Goal: Task Accomplishment & Management: Use online tool/utility

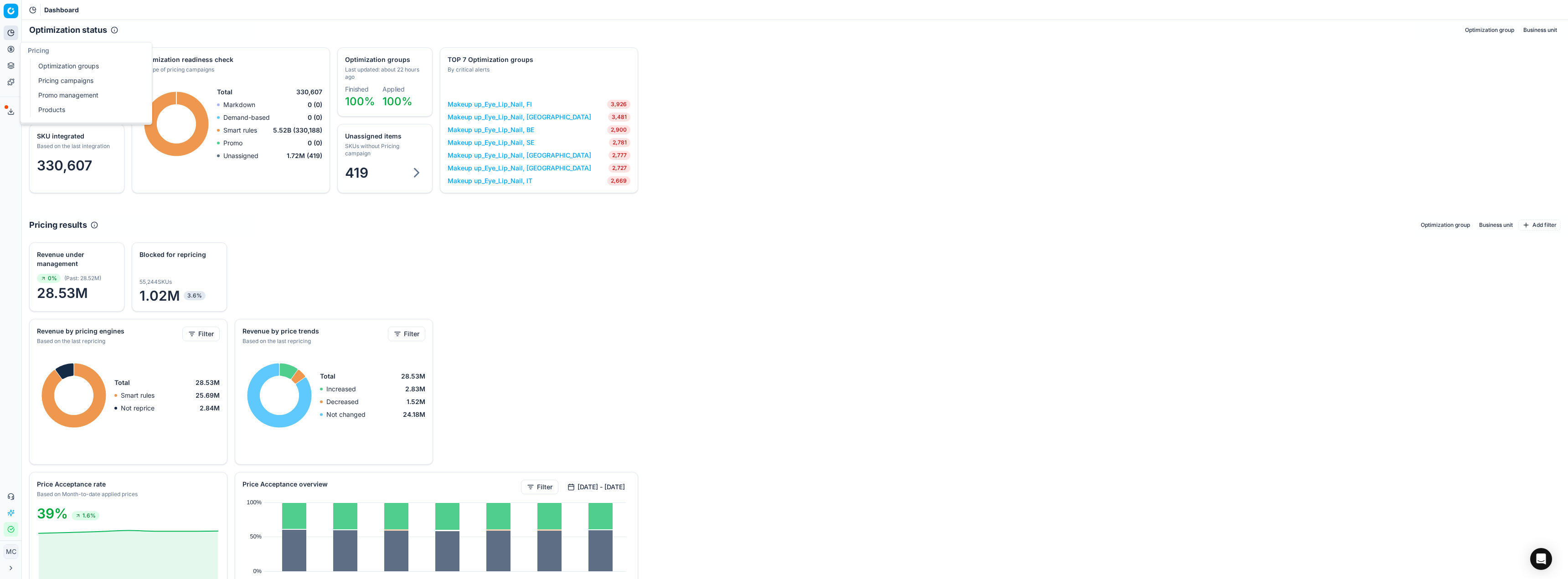
click at [5, 49] on button "Pricing" at bounding box center [11, 49] width 15 height 15
click at [6, 9] on html "Pricing platform Analytics Pricing Product portfolio Templates Export service 2…" at bounding box center [784, 290] width 1568 height 579
click at [555, 301] on html "Pricing platform Analytics Pricing Product portfolio Templates Export service 2…" at bounding box center [784, 290] width 1568 height 579
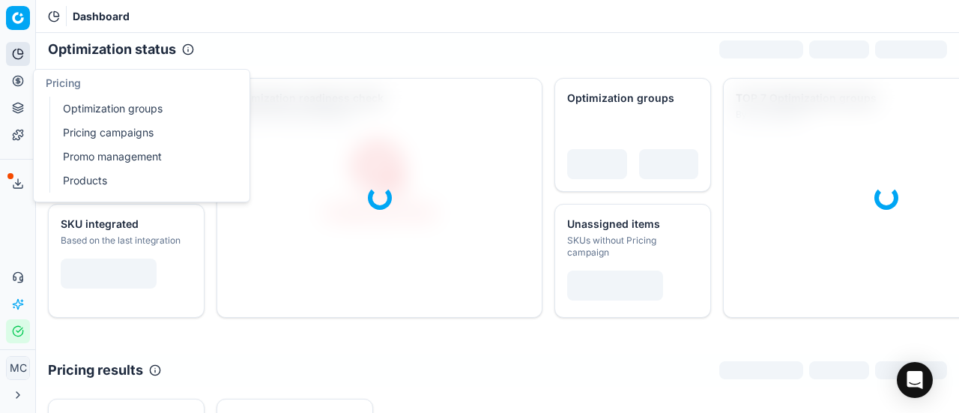
click at [22, 76] on icon at bounding box center [18, 81] width 12 height 12
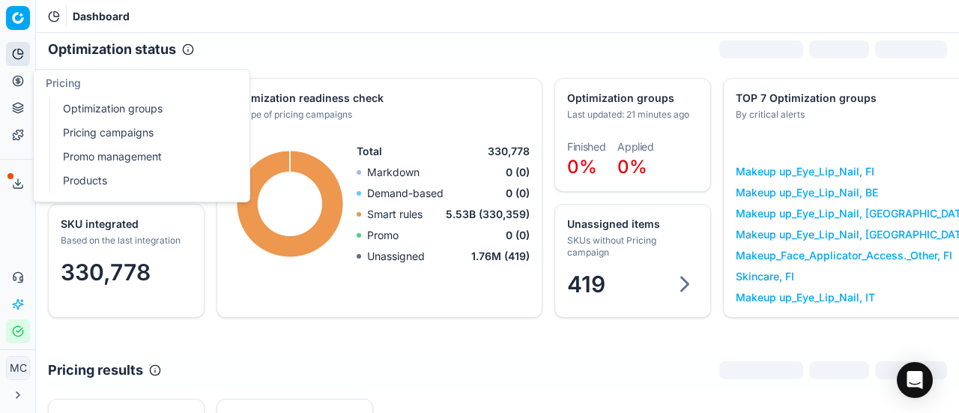
click at [55, 88] on span "Pricing" at bounding box center [63, 82] width 35 height 13
click at [72, 100] on link "Optimization groups" at bounding box center [144, 108] width 174 height 21
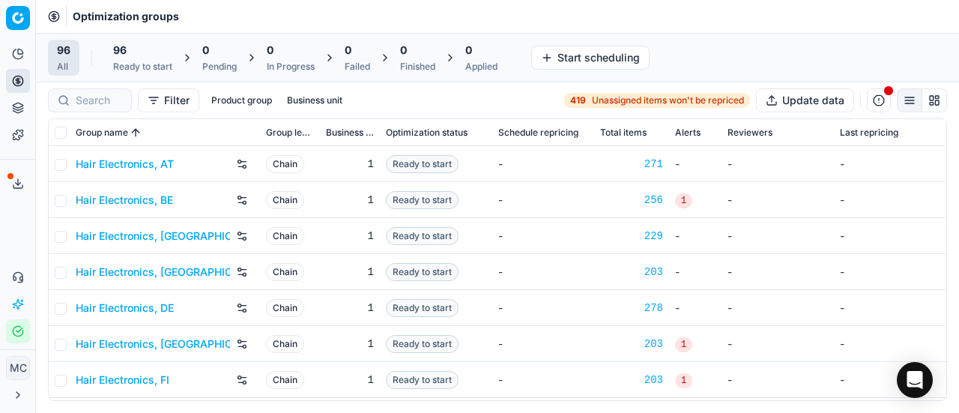
click at [15, 252] on div "Analytics Pricing Product portfolio Templates Export service 21 Contact support…" at bounding box center [17, 192] width 35 height 313
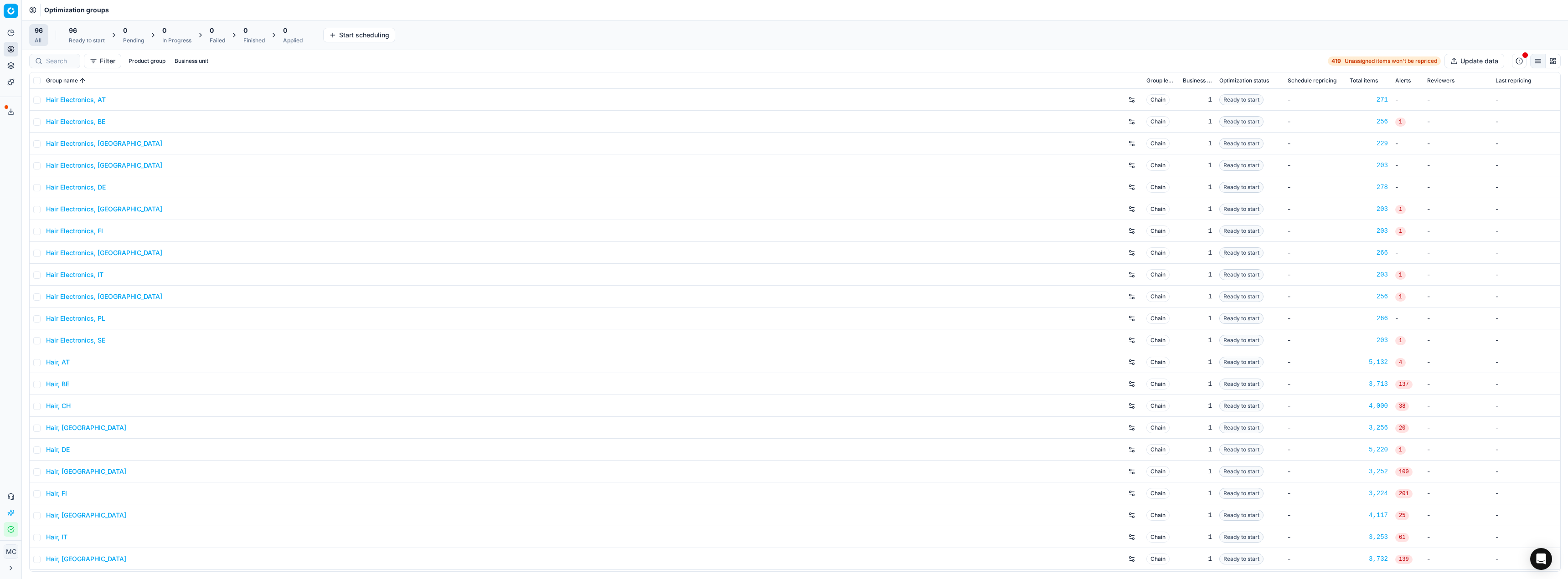
click at [88, 35] on div "96 Ready to start" at bounding box center [86, 35] width 36 height 18
click at [7, 207] on div "Analytics Pricing Product portfolio Templates Export service 21 Contact support…" at bounding box center [10, 281] width 21 height 518
click at [128, 27] on div "Start All" at bounding box center [125, 35] width 41 height 18
click at [135, 32] on button "Start All" at bounding box center [126, 35] width 35 height 15
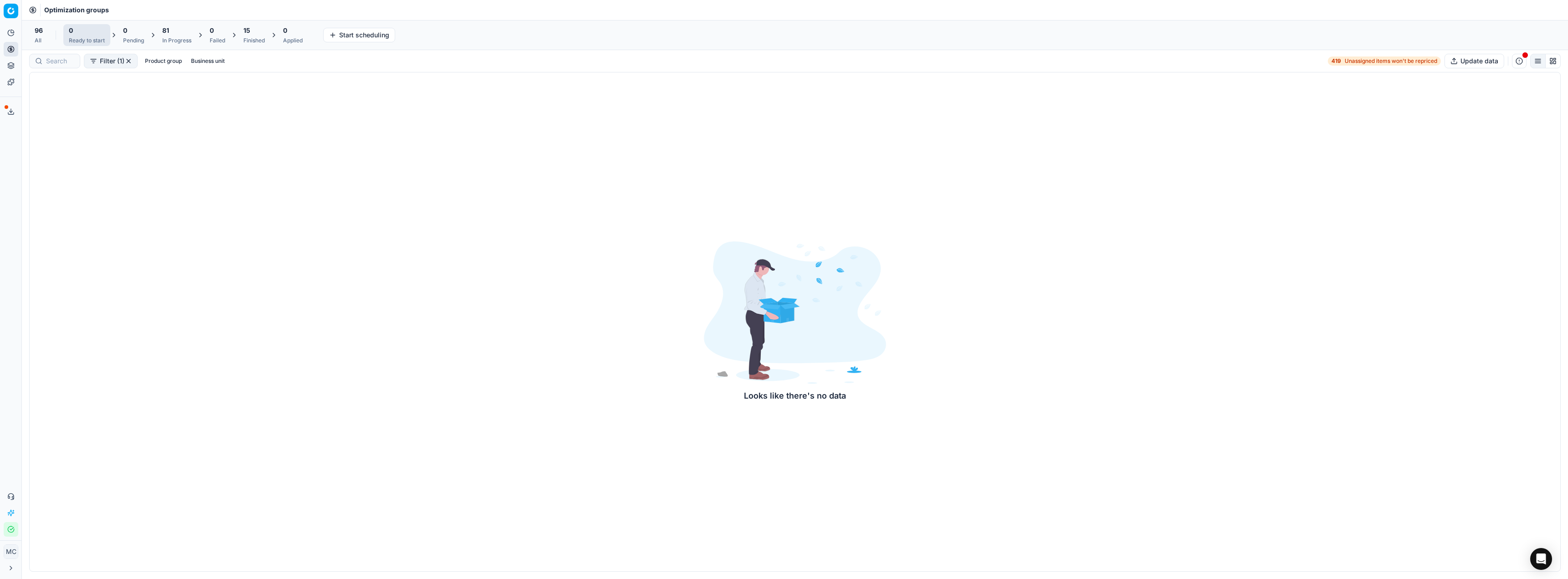
click at [379, 4] on div "Optimization groups" at bounding box center [795, 10] width 1546 height 20
click at [168, 251] on icon "Close toast" at bounding box center [166, 533] width 7 height 7
click at [259, 31] on div "96" at bounding box center [254, 30] width 21 height 9
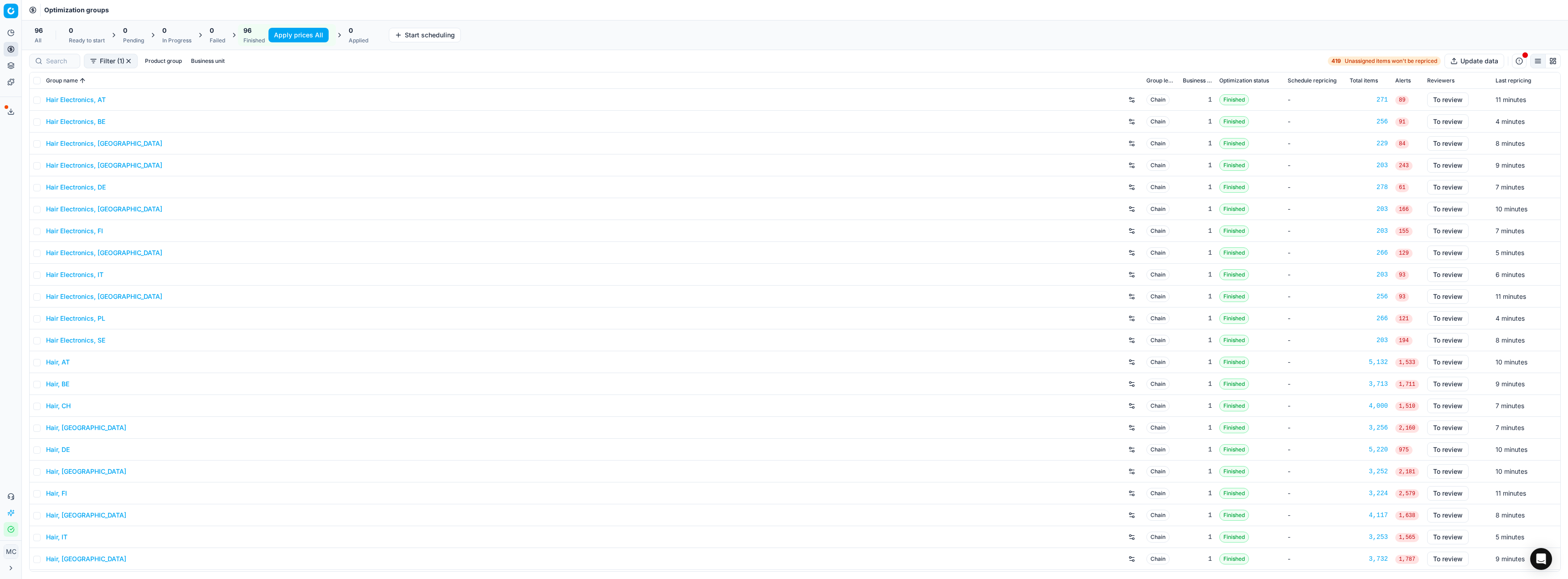
click at [295, 38] on button "Apply prices All" at bounding box center [298, 35] width 60 height 15
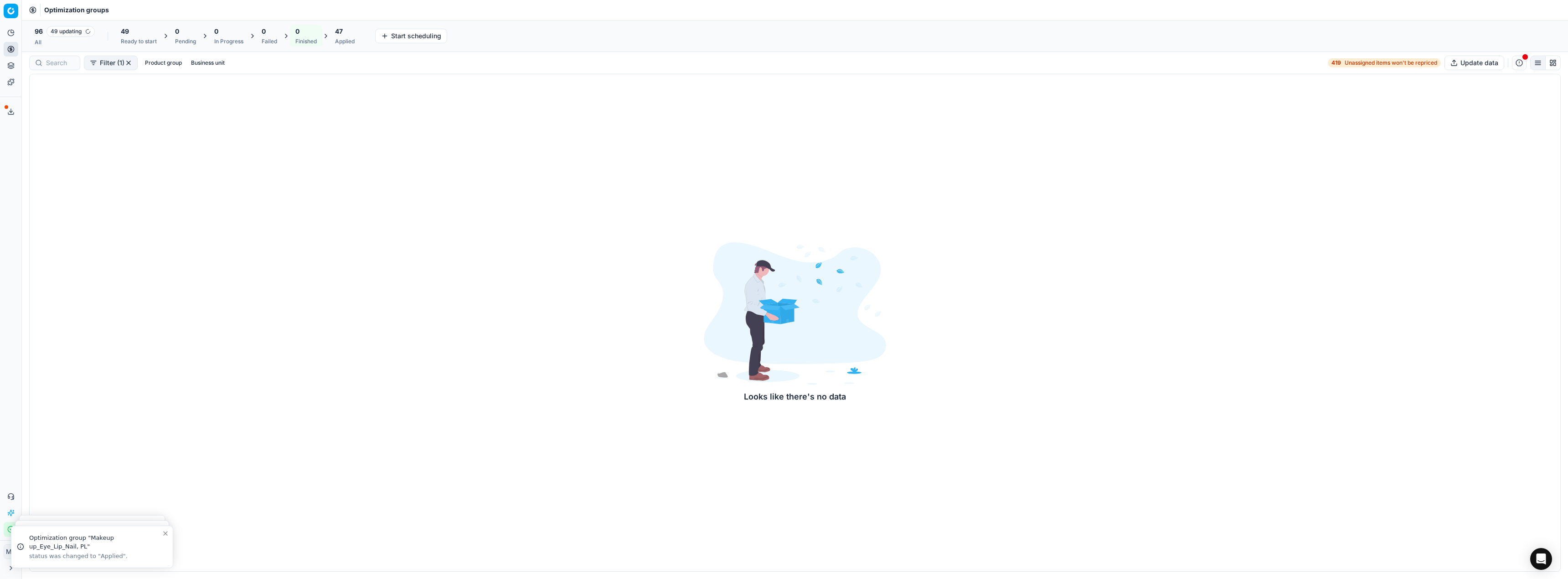
click at [209, 10] on div "Optimization groups" at bounding box center [795, 10] width 1546 height 20
click at [406, 7] on div "Optimization groups" at bounding box center [795, 10] width 1546 height 20
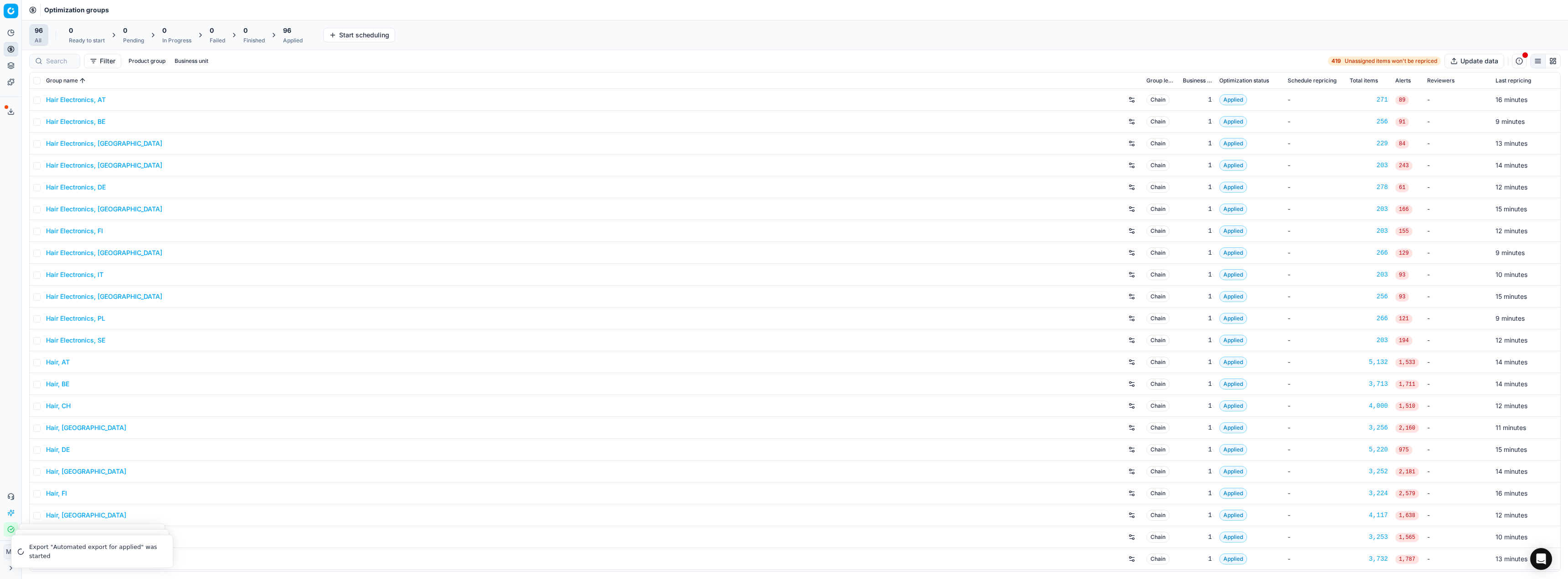
click at [292, 37] on div "Applied" at bounding box center [293, 41] width 19 height 7
click at [348, 32] on button "Export prices All" at bounding box center [337, 35] width 61 height 15
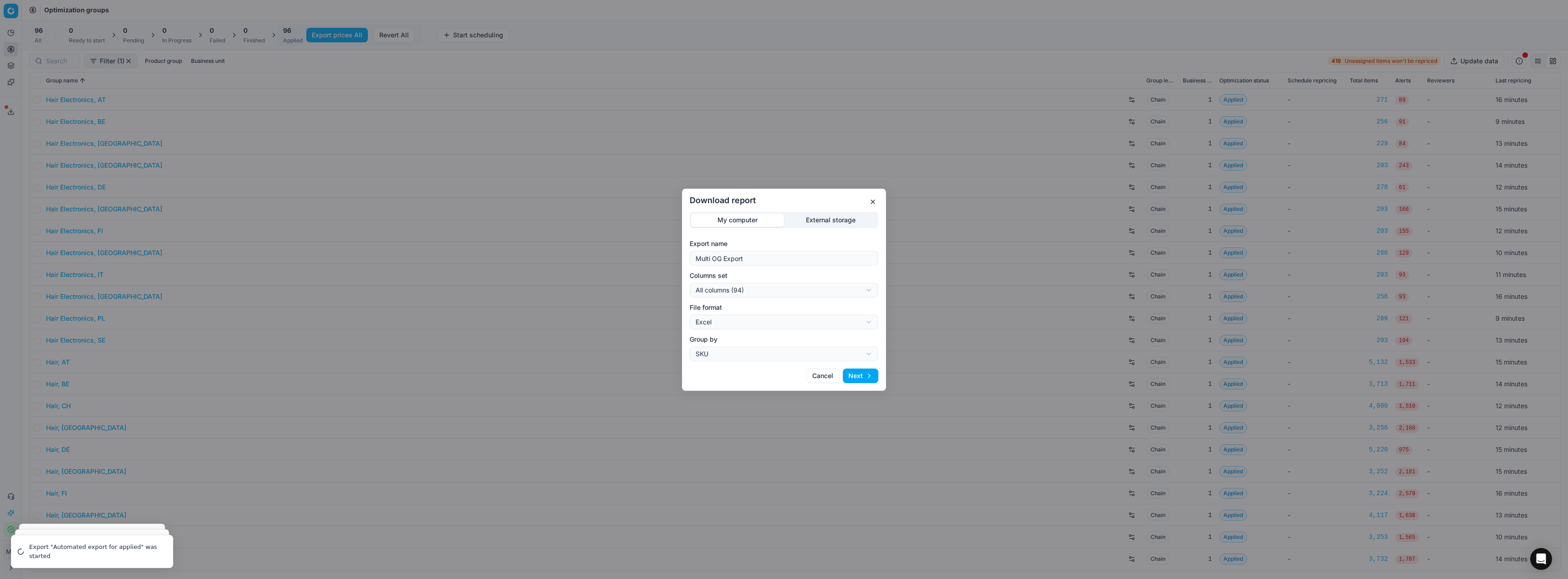
click at [583, 251] on form "Export name Multi OG Export Columns set All columns (94) All columns (94) Curre…" at bounding box center [784, 300] width 189 height 122
click at [583, 251] on div "Download report My computer External storage Export name Multi OG Export Column…" at bounding box center [784, 290] width 1568 height 579
select select "custom"
click at [583, 251] on div "Download report My computer External storage Export name Multi OG Export Column…" at bounding box center [784, 290] width 1568 height 579
select select "csv"
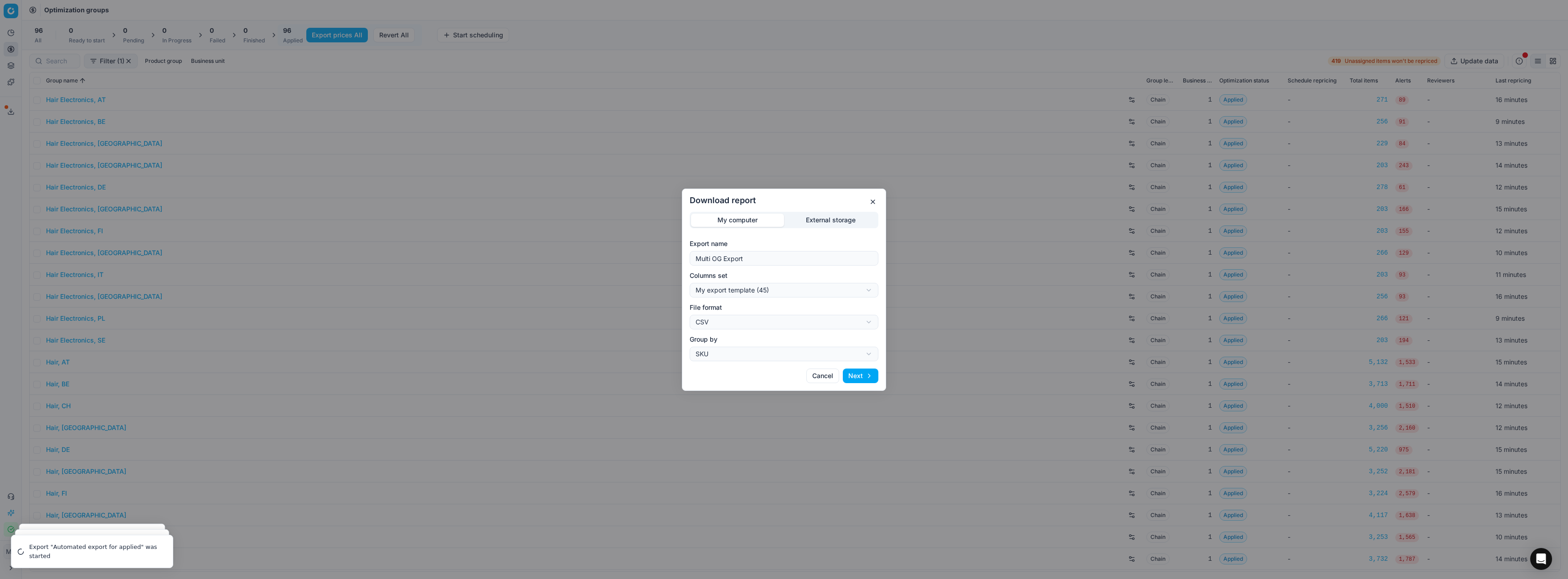
click at [583, 251] on button "Next" at bounding box center [861, 376] width 35 height 15
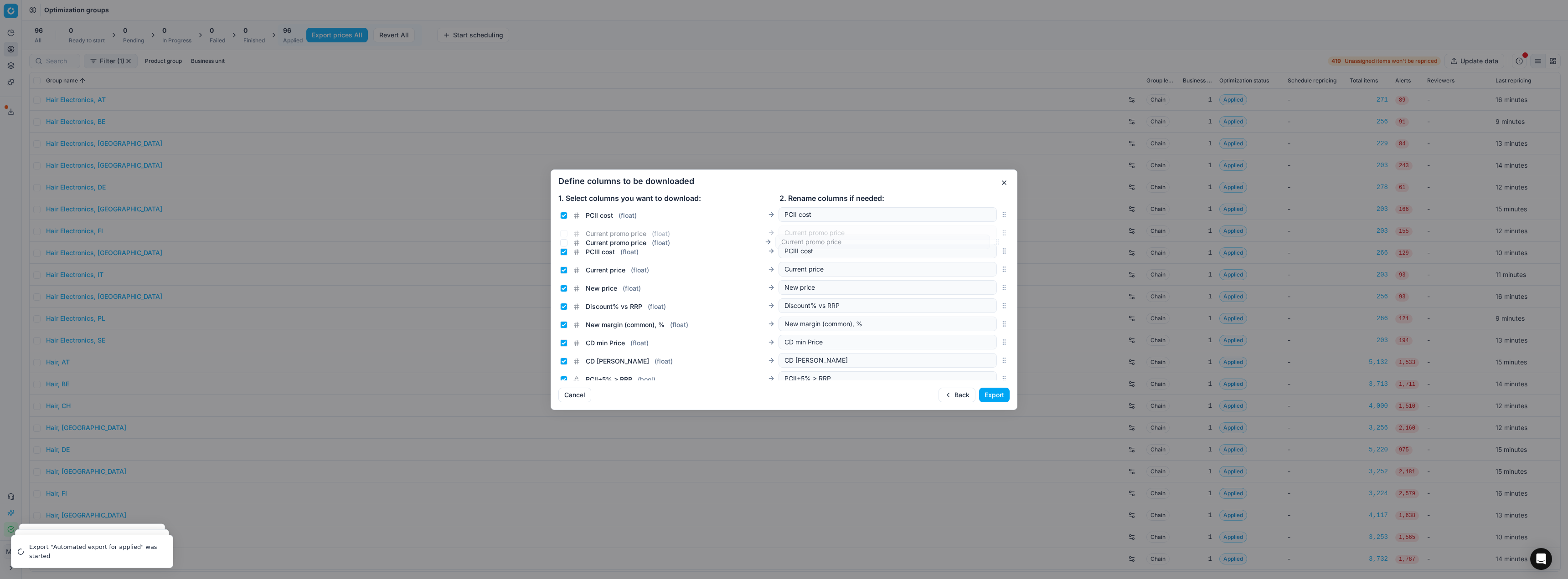
scroll to position [120, 0]
drag, startPoint x: 995, startPoint y: 293, endPoint x: 1001, endPoint y: 265, distance: 28.6
click at [583, 251] on div "Current promo price ( float ) Current promo price" at bounding box center [783, 258] width 451 height 18
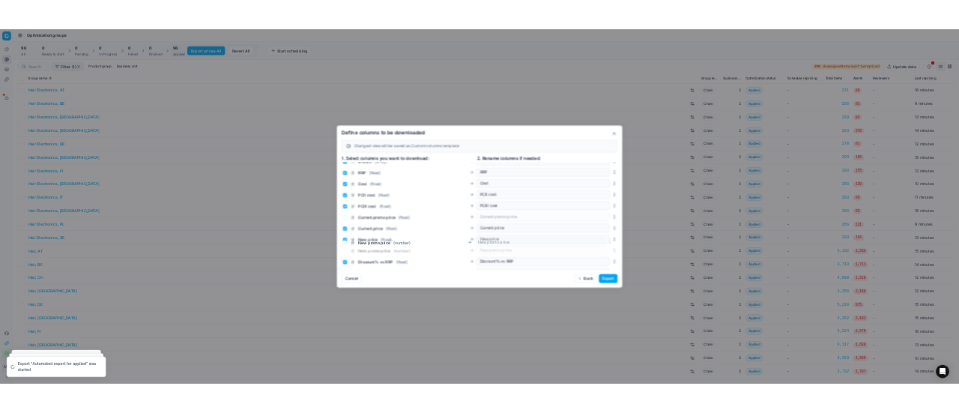
scroll to position [148, 0]
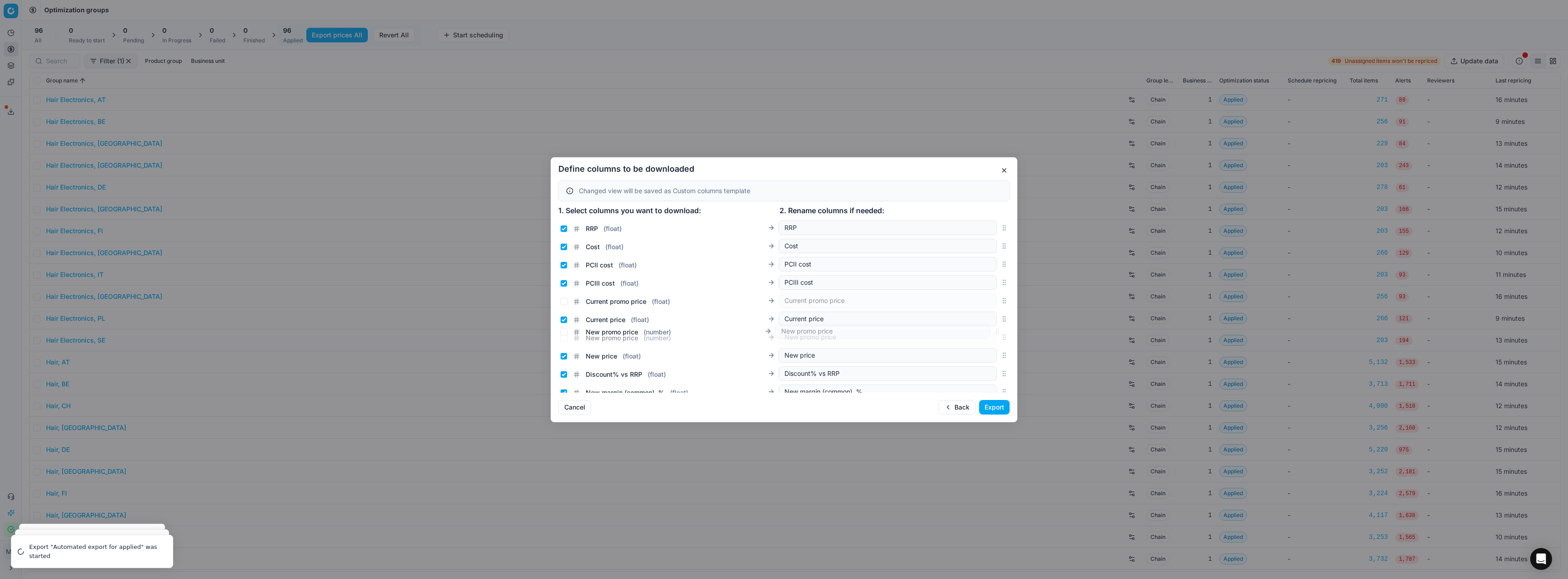
drag, startPoint x: 997, startPoint y: 306, endPoint x: 1009, endPoint y: 333, distance: 29.5
click at [583, 251] on div "Sales Entity IDs ( array ) Sales Entity IDs SKU ( str ) SKU Config ID ( str ) C…" at bounding box center [783, 305] width 466 height 175
drag, startPoint x: 564, startPoint y: 299, endPoint x: 565, endPoint y: 320, distance: 21.0
click at [564, 251] on input "Current promo price ( float )" at bounding box center [564, 302] width 7 height 7
checkbox input "true"
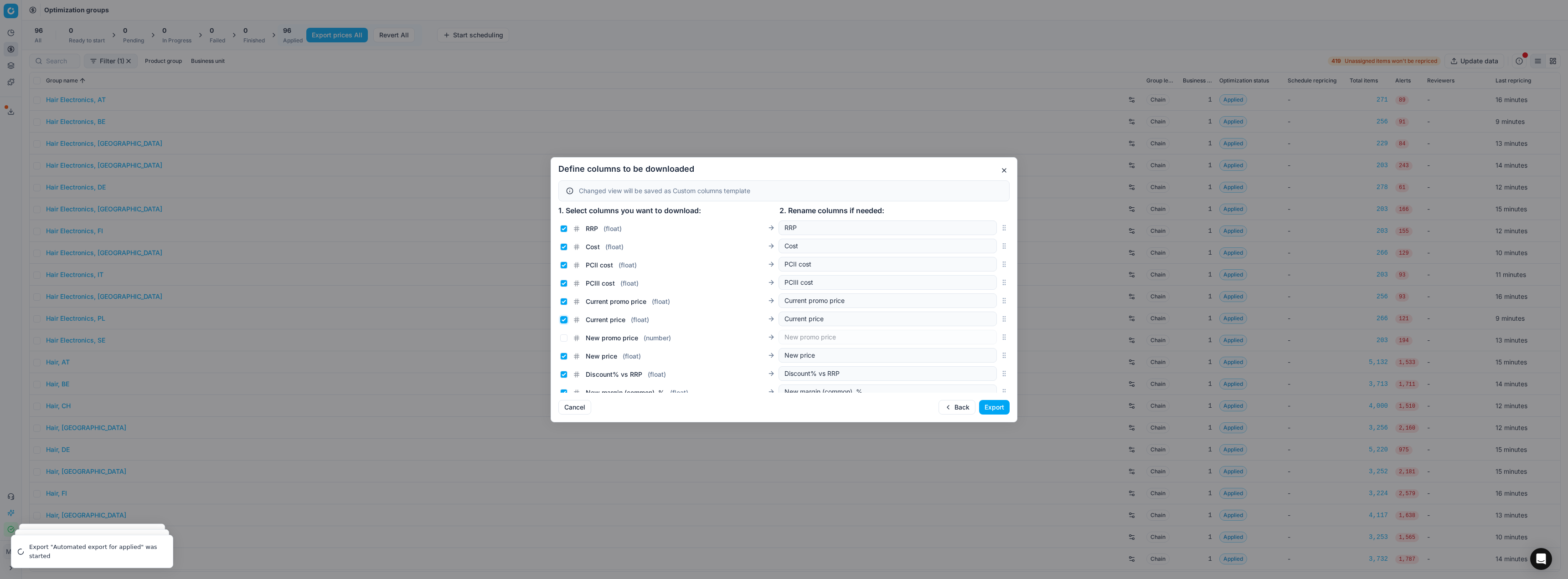
click at [565, 251] on input "Current price ( float )" at bounding box center [564, 320] width 7 height 7
checkbox input "false"
click at [562, 251] on input "New promo price ( number )" at bounding box center [564, 338] width 7 height 7
checkbox input "true"
click at [562, 251] on input "New price ( float )" at bounding box center [564, 356] width 7 height 7
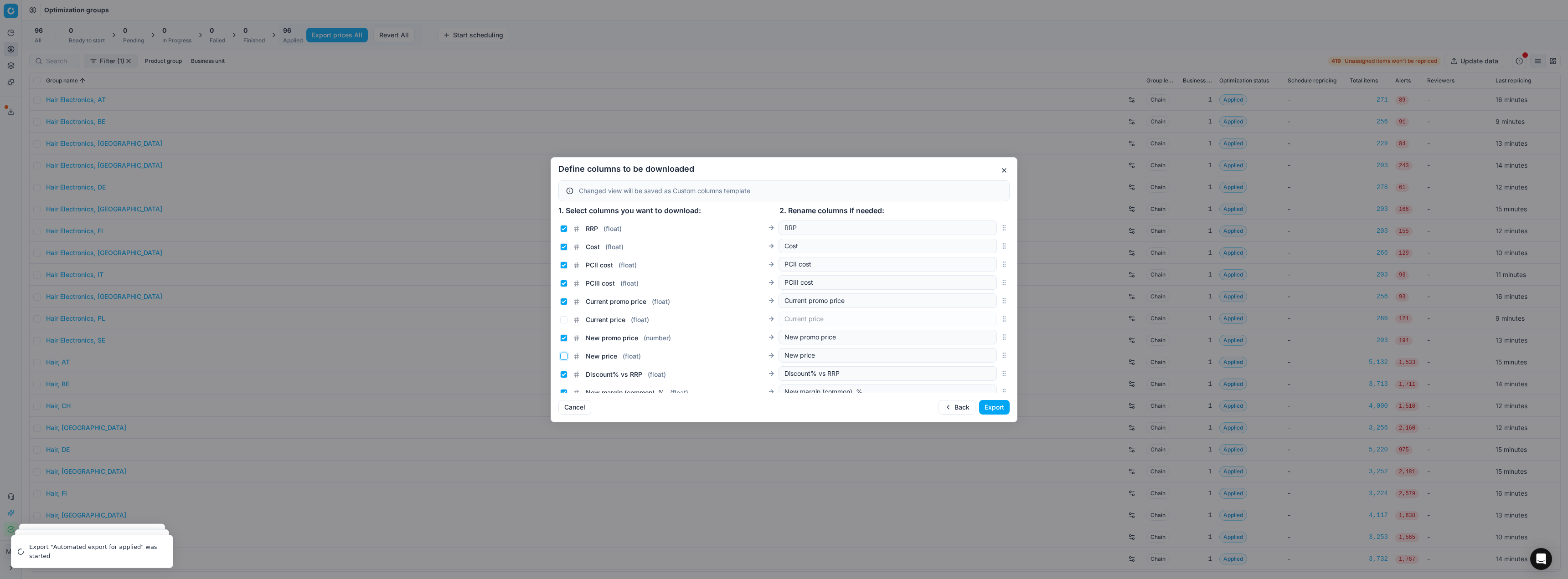
checkbox input "false"
click at [583, 251] on button "Export" at bounding box center [995, 407] width 30 height 15
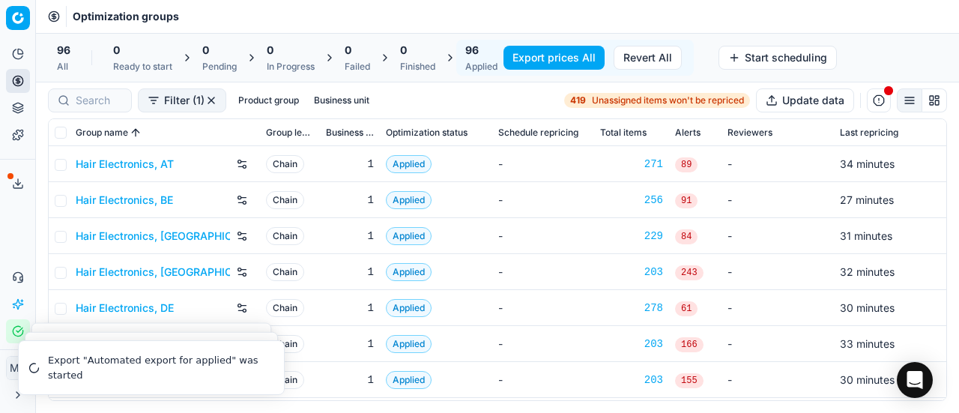
click at [16, 186] on icon at bounding box center [18, 183] width 12 height 12
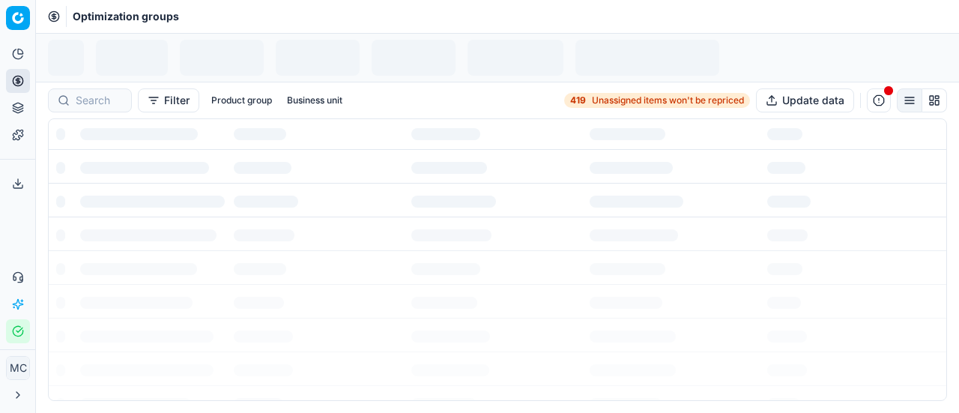
click at [15, 184] on icon at bounding box center [18, 183] width 12 height 12
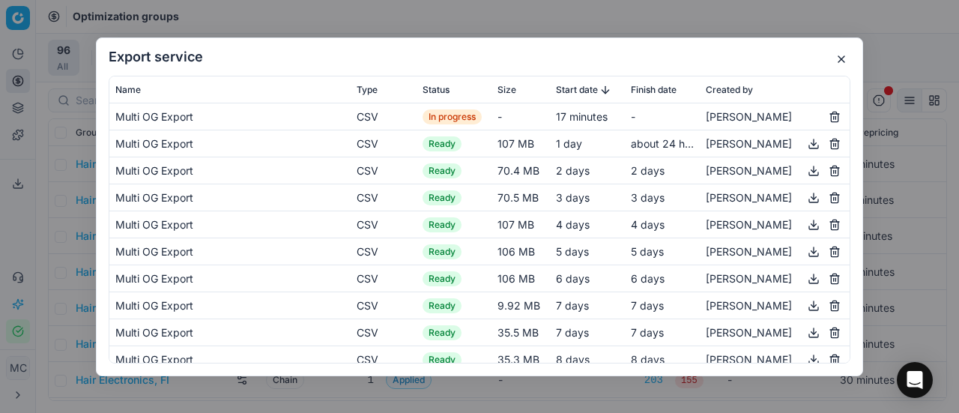
click at [97, 97] on div "Name Type Status Size Start date Finish date Created by Multi OG Export CSV In …" at bounding box center [479, 220] width 765 height 288
click at [497, 119] on div "-" at bounding box center [520, 116] width 46 height 15
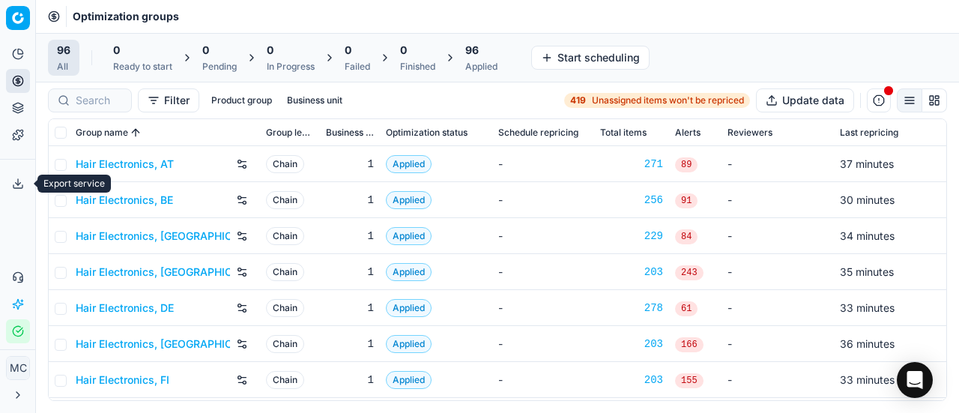
click at [18, 192] on button "Export service" at bounding box center [18, 183] width 24 height 24
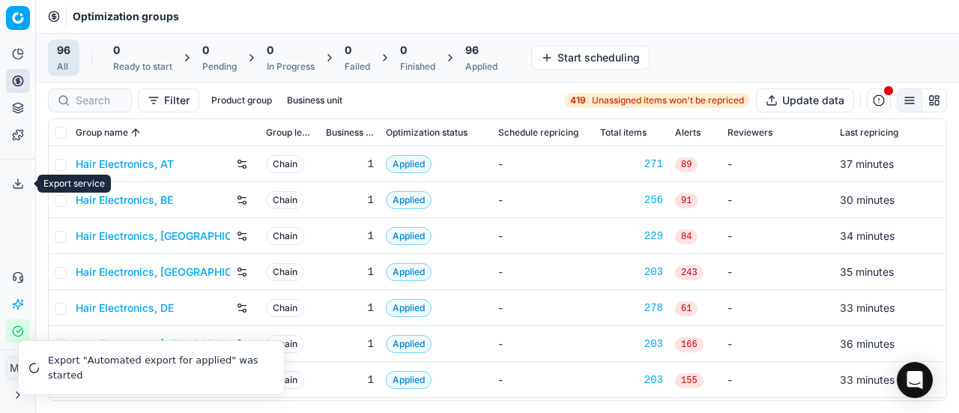
click at [18, 192] on button "Export service" at bounding box center [18, 183] width 24 height 24
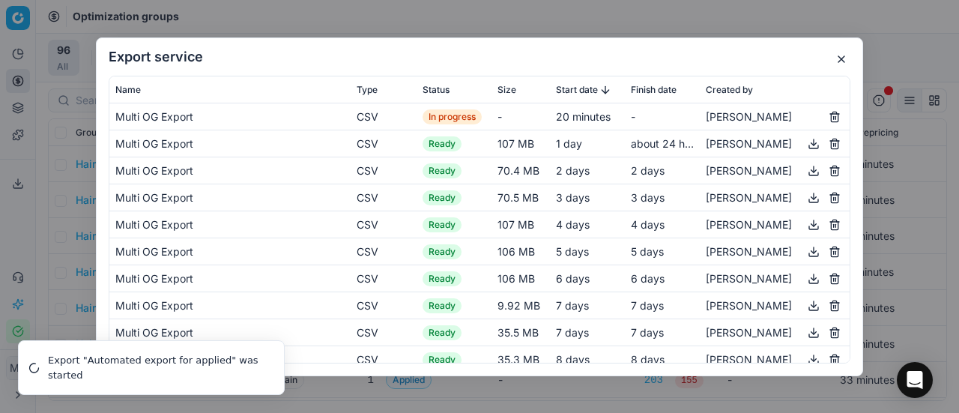
click button "Sorted by Start date descending" at bounding box center [605, 89] width 15 height 15
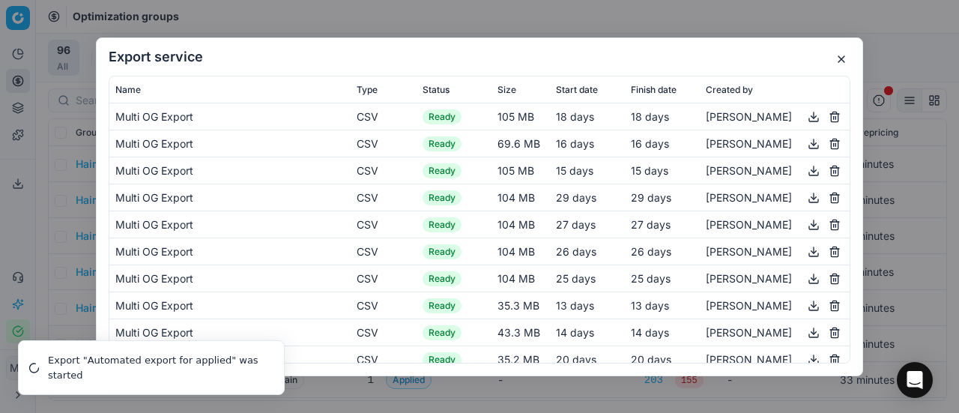
click at [18, 192] on div "Export service Name Type Status Size Start date Finish date Created by Multi OG…" at bounding box center [479, 206] width 959 height 413
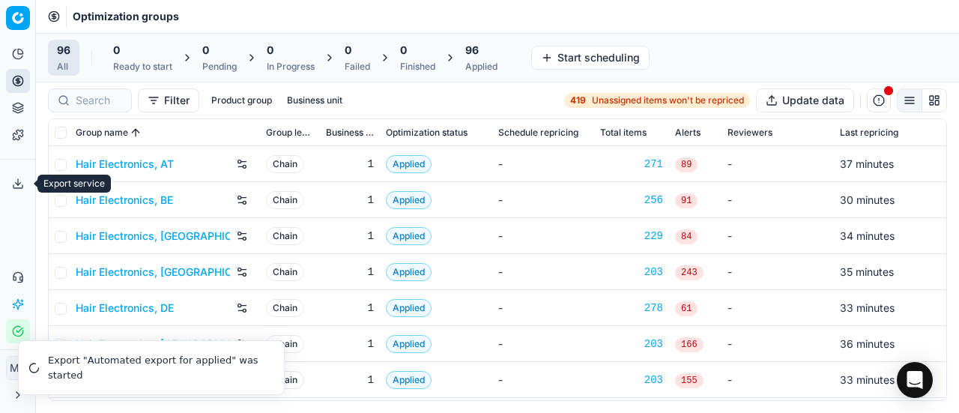
click at [18, 192] on button "Export service" at bounding box center [18, 183] width 24 height 24
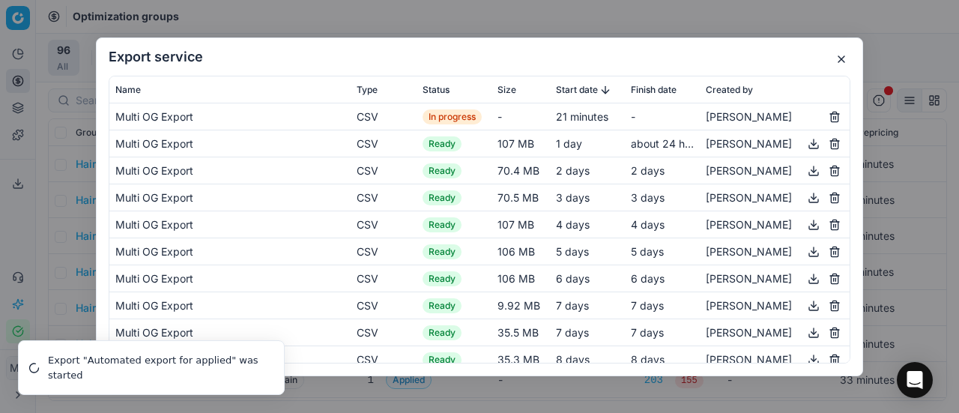
click at [18, 192] on div "Export service Name Type Status Size Start date Finish date Created by Multi OG…" at bounding box center [479, 206] width 959 height 413
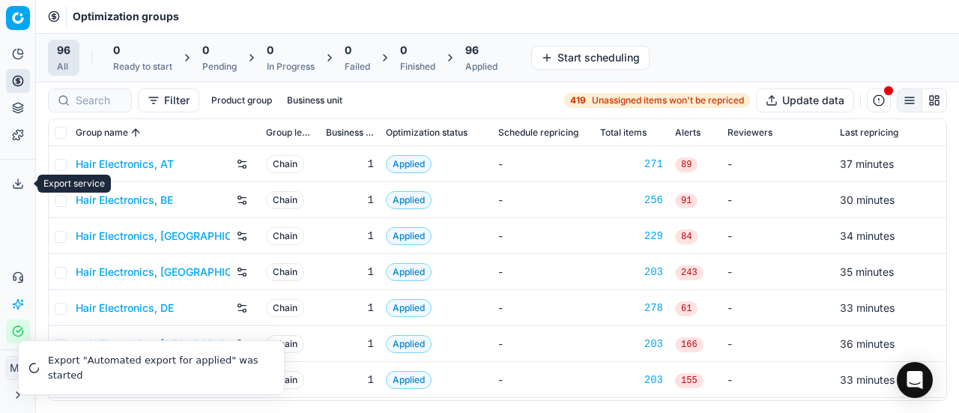
click at [18, 192] on button "Export service" at bounding box center [18, 183] width 24 height 24
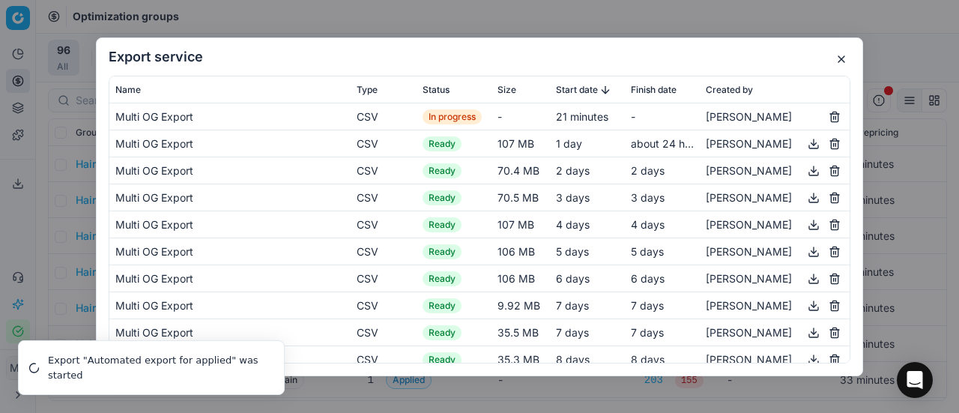
click at [18, 192] on div "Export service Name Type Status Size Start date Finish date Created by Multi OG…" at bounding box center [479, 206] width 959 height 413
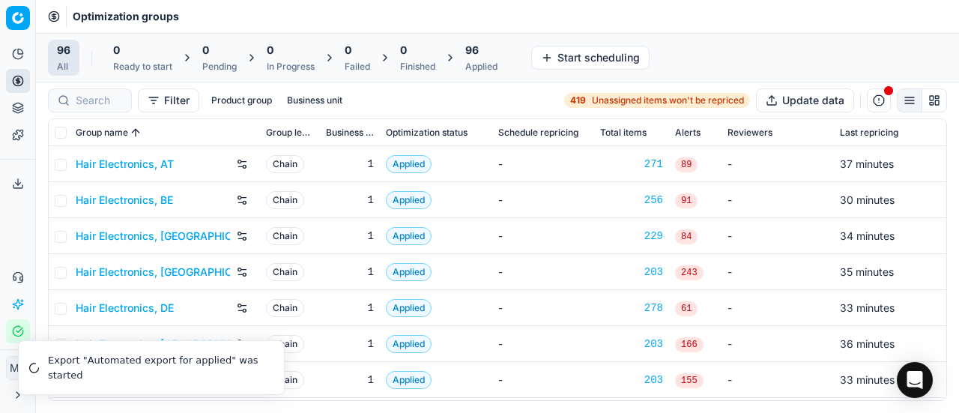
click at [18, 192] on button "Export service" at bounding box center [18, 183] width 24 height 24
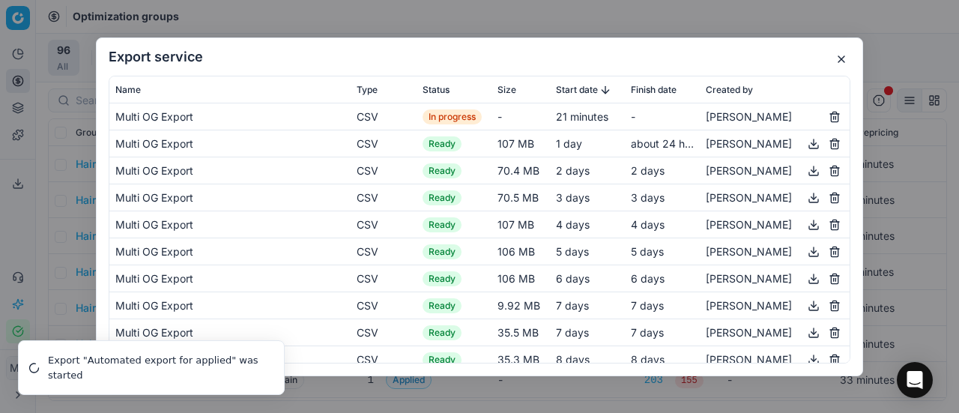
click at [18, 192] on div "Export service Name Type Status Size Start date Finish date Created by Multi OG…" at bounding box center [479, 206] width 959 height 413
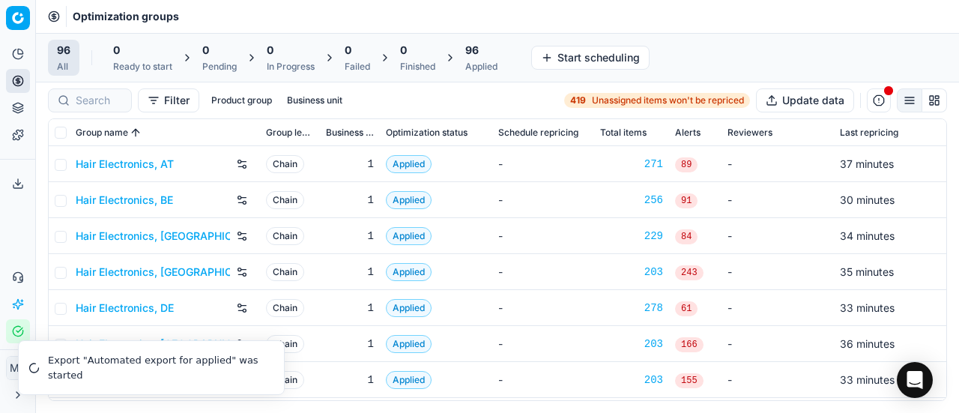
click at [18, 192] on button "Export service" at bounding box center [18, 183] width 24 height 24
click at [18, 192] on div "Export service Name Type Status Size Start date Finish date Created by Multi OG…" at bounding box center [479, 206] width 959 height 413
click at [18, 192] on button "Export service" at bounding box center [18, 183] width 24 height 24
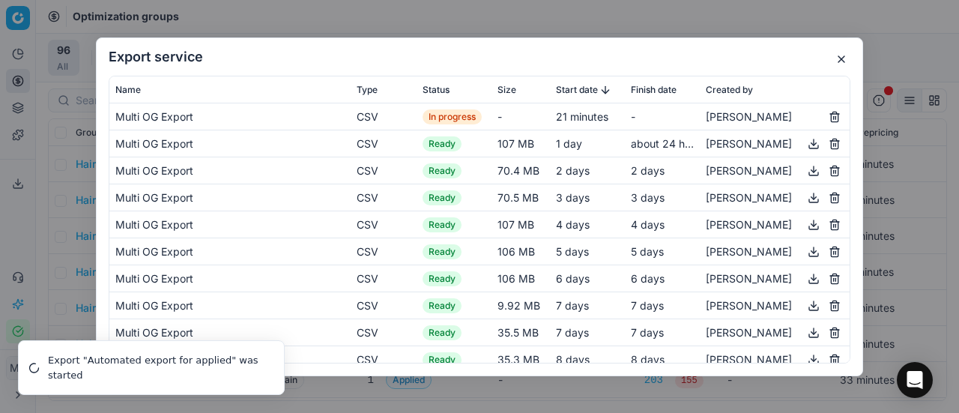
click at [18, 192] on div "Export service Name Type Status Size Start date Finish date Created by Multi OG…" at bounding box center [479, 206] width 959 height 413
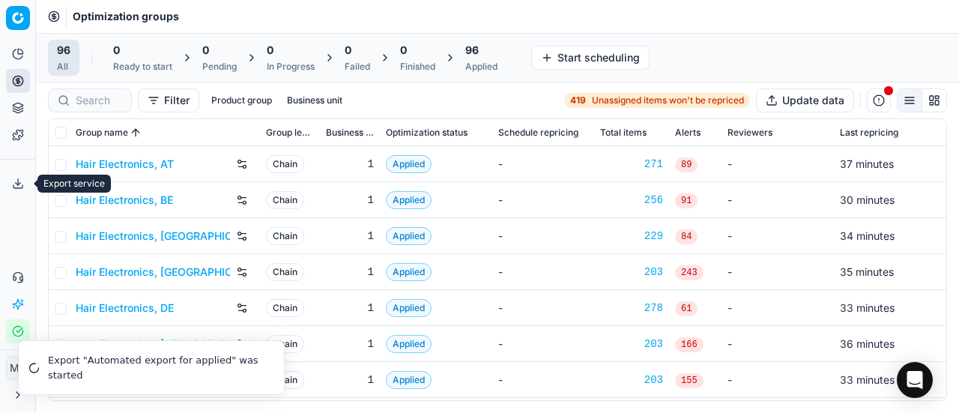
click at [18, 192] on button "Export service" at bounding box center [18, 183] width 24 height 24
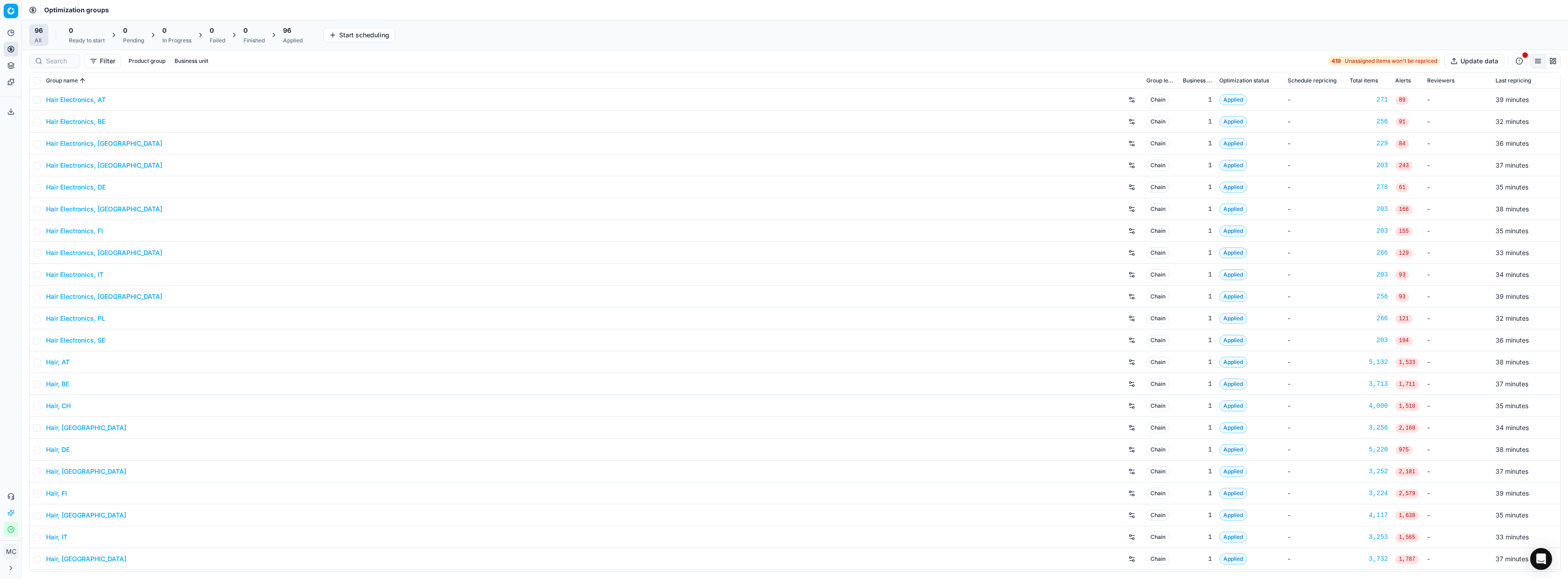
click at [12, 106] on button "Export service" at bounding box center [11, 111] width 15 height 15
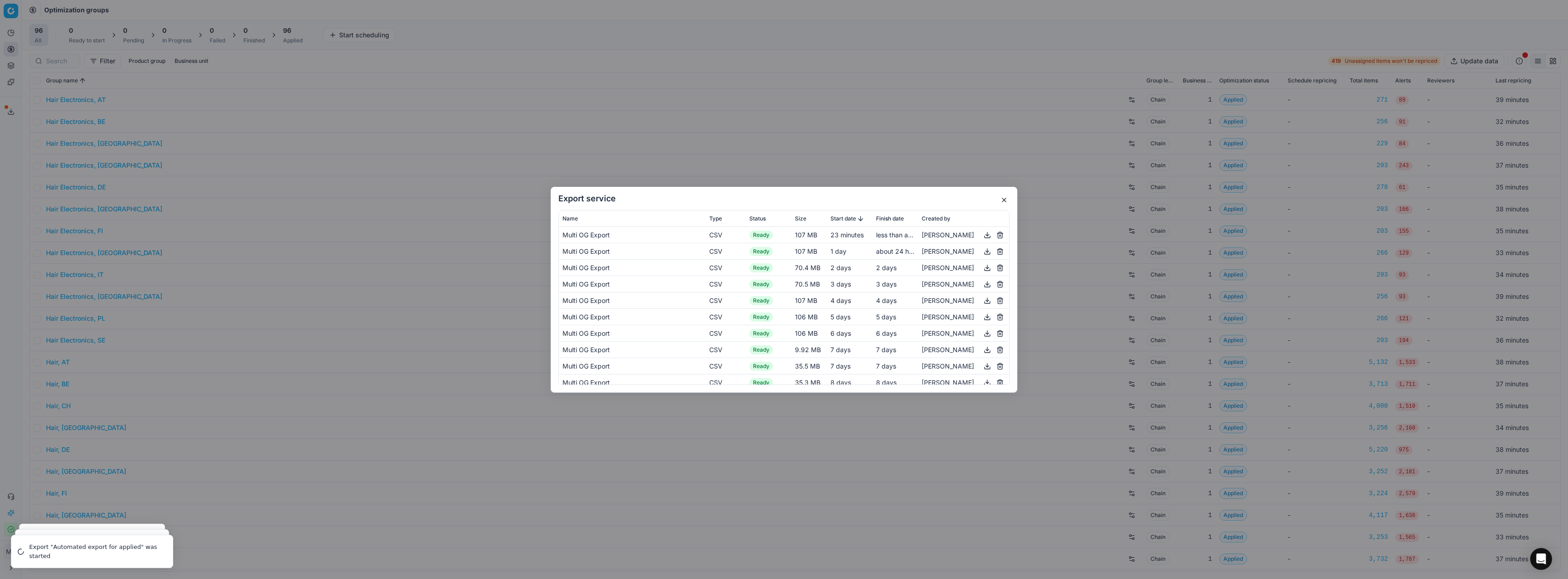
click at [982, 235] on button "button" at bounding box center [987, 235] width 11 height 11
click at [982, 237] on button "button" at bounding box center [987, 235] width 11 height 11
click at [859, 199] on h2 "Export service" at bounding box center [783, 198] width 451 height 8
click at [123, 549] on div "Export service Name Type Status Size Start date Finish date Created by Multi OG…" at bounding box center [784, 290] width 1568 height 579
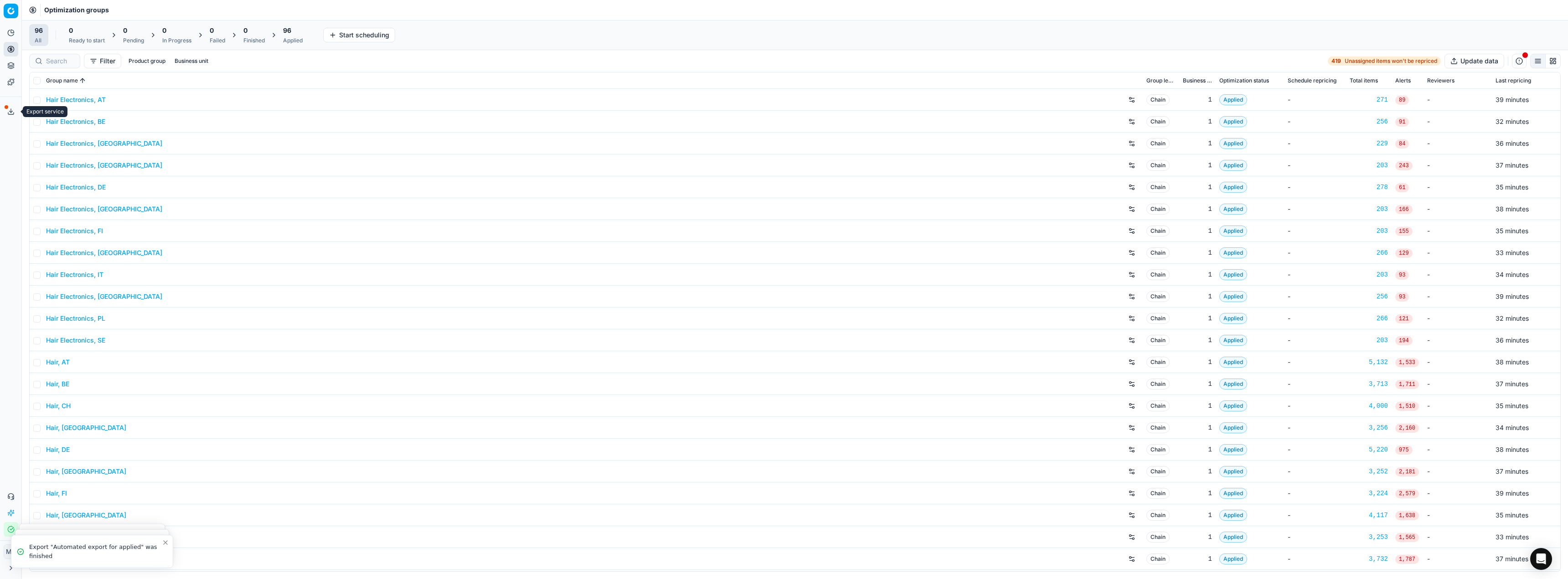
click at [10, 111] on polyline at bounding box center [11, 112] width 3 height 1
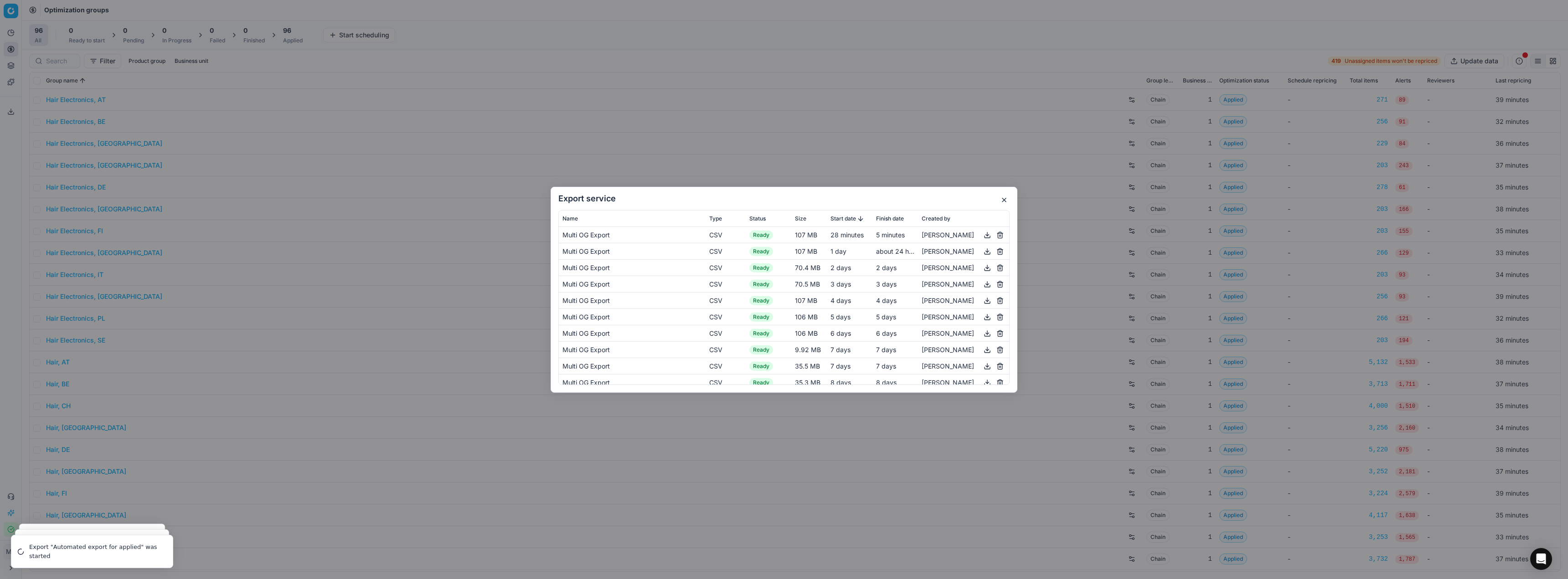
click at [136, 324] on div "Export service Name Type Status Size Start date Finish date Created by Multi OG…" at bounding box center [784, 290] width 1568 height 579
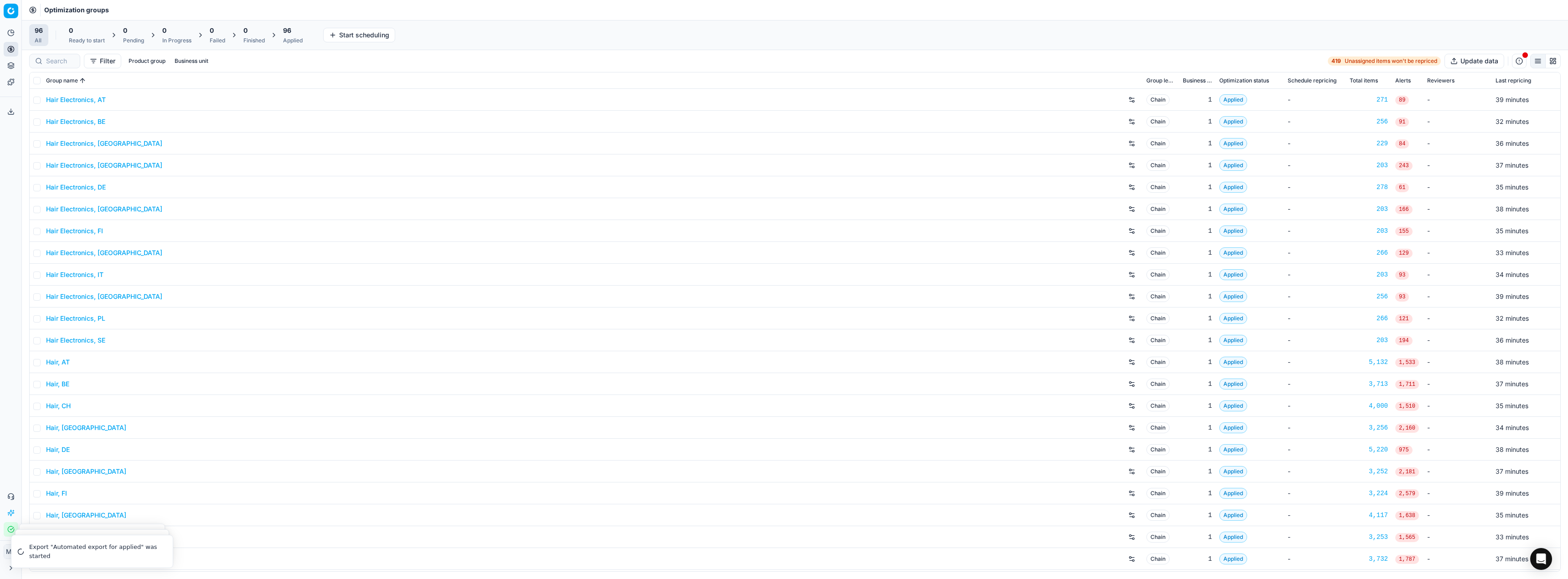
click at [1378, 6] on div "Optimization groups" at bounding box center [795, 10] width 1546 height 20
click at [15, 112] on button "Export service" at bounding box center [11, 111] width 15 height 15
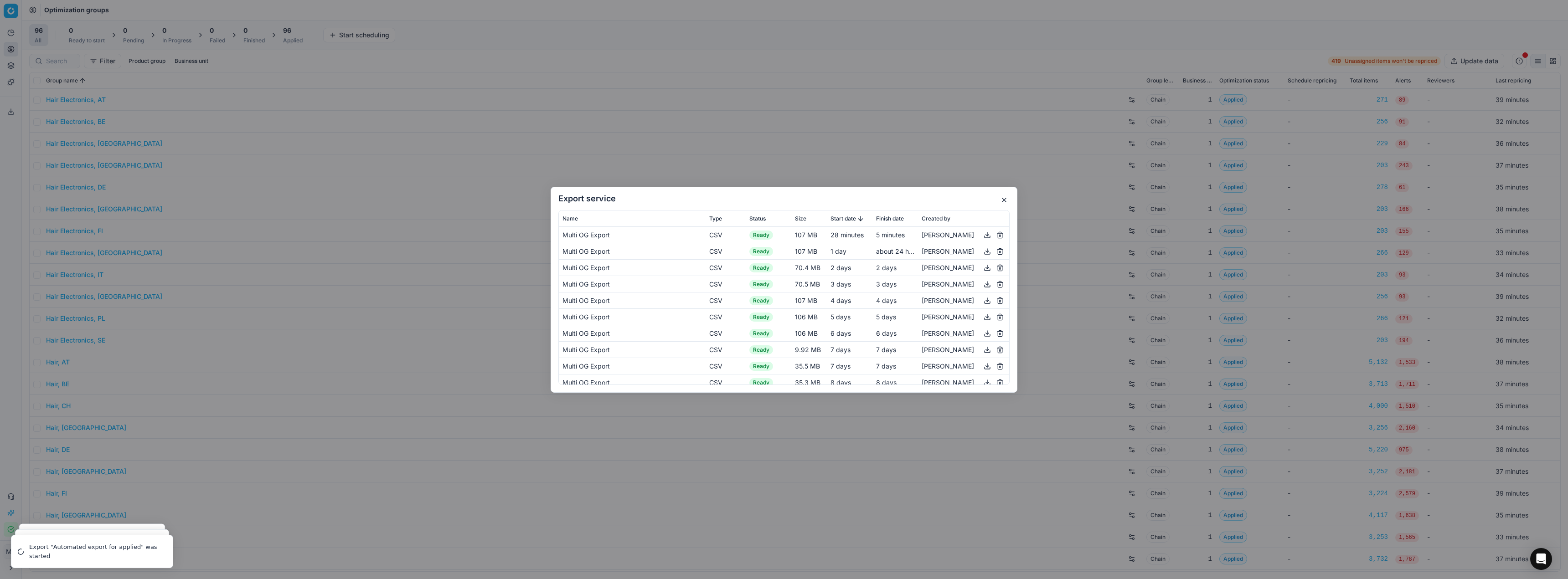
click at [982, 237] on button "button" at bounding box center [987, 235] width 11 height 11
click at [858, 188] on div "Export service Name Type Status Size Start date Finish date Created by Multi OG…" at bounding box center [784, 290] width 467 height 206
click at [881, 200] on h2 "Export service" at bounding box center [783, 198] width 451 height 8
click at [378, 94] on div "Export service Name Type Status Size Start date Finish date Created by Multi OG…" at bounding box center [784, 290] width 1568 height 579
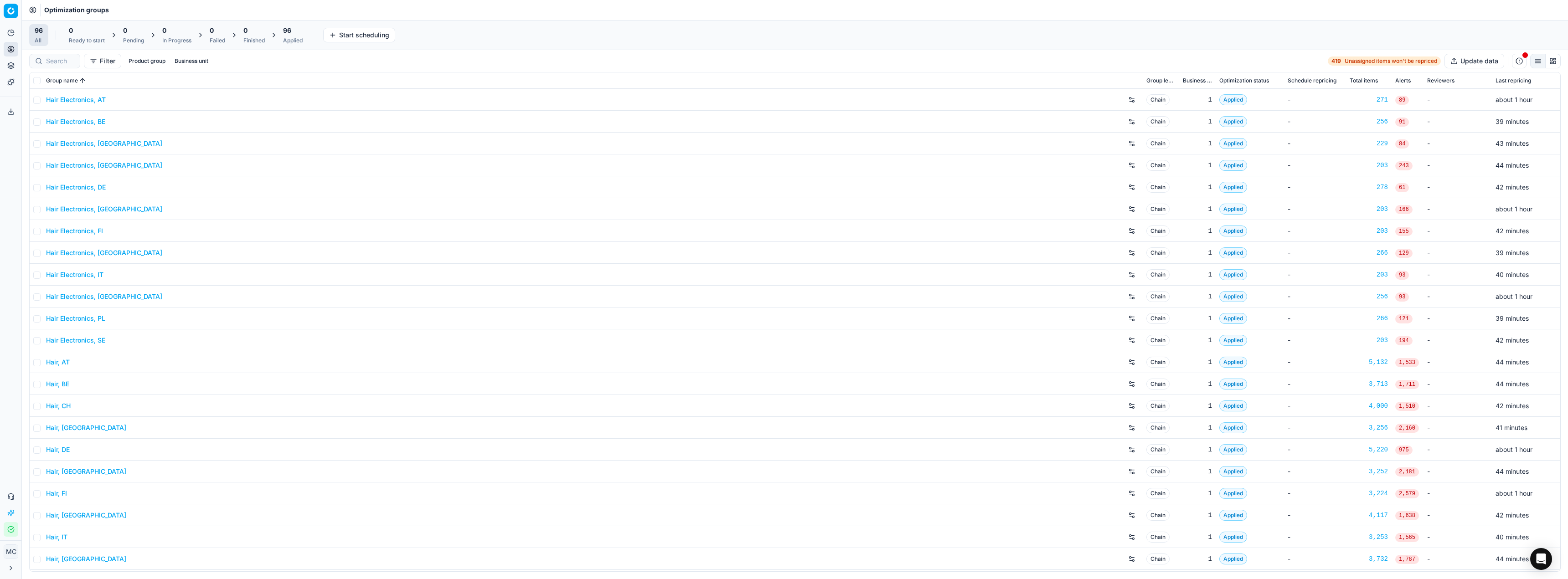
click at [5, 111] on button "Export service" at bounding box center [11, 111] width 15 height 15
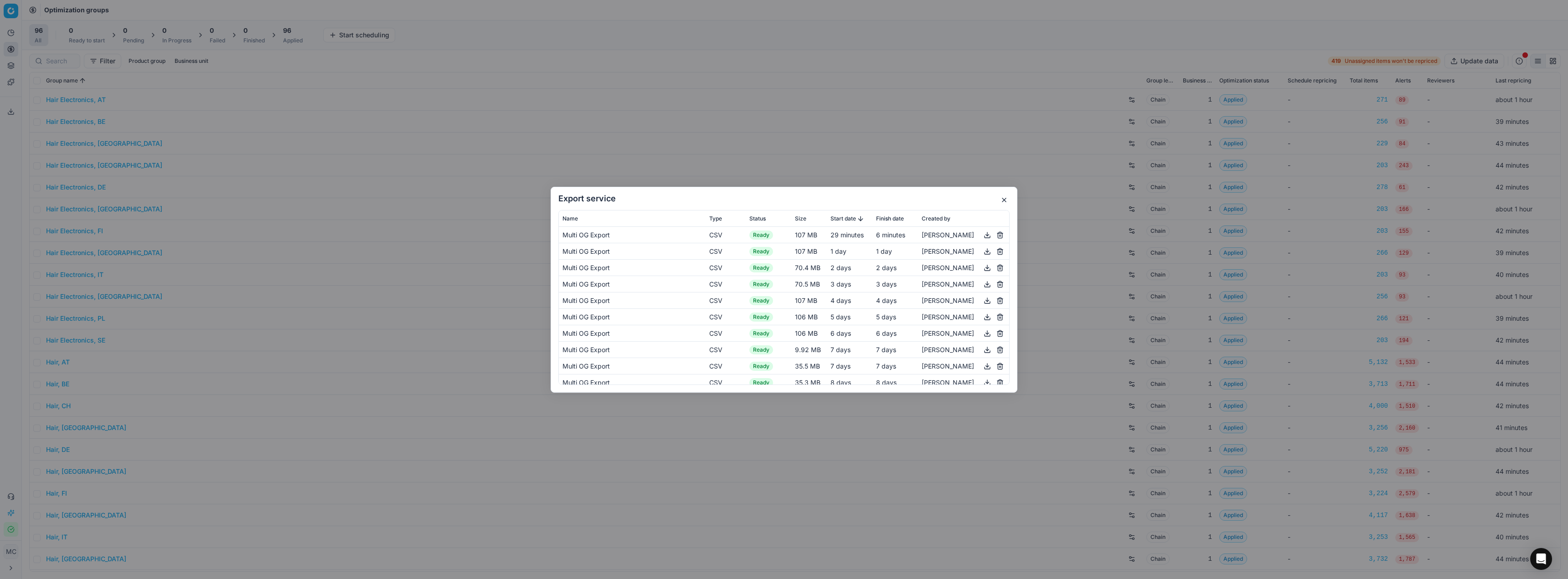
click at [982, 237] on button "button" at bounding box center [987, 235] width 11 height 11
click at [835, 196] on h2 "Export service" at bounding box center [783, 198] width 451 height 8
click at [823, 198] on h2 "Export service" at bounding box center [783, 198] width 451 height 8
click at [911, 196] on h2 "Export service" at bounding box center [783, 198] width 451 height 8
click at [965, 203] on div "Export service Name Type Status Size Start date Finish date Created by Multi OG…" at bounding box center [784, 290] width 467 height 206
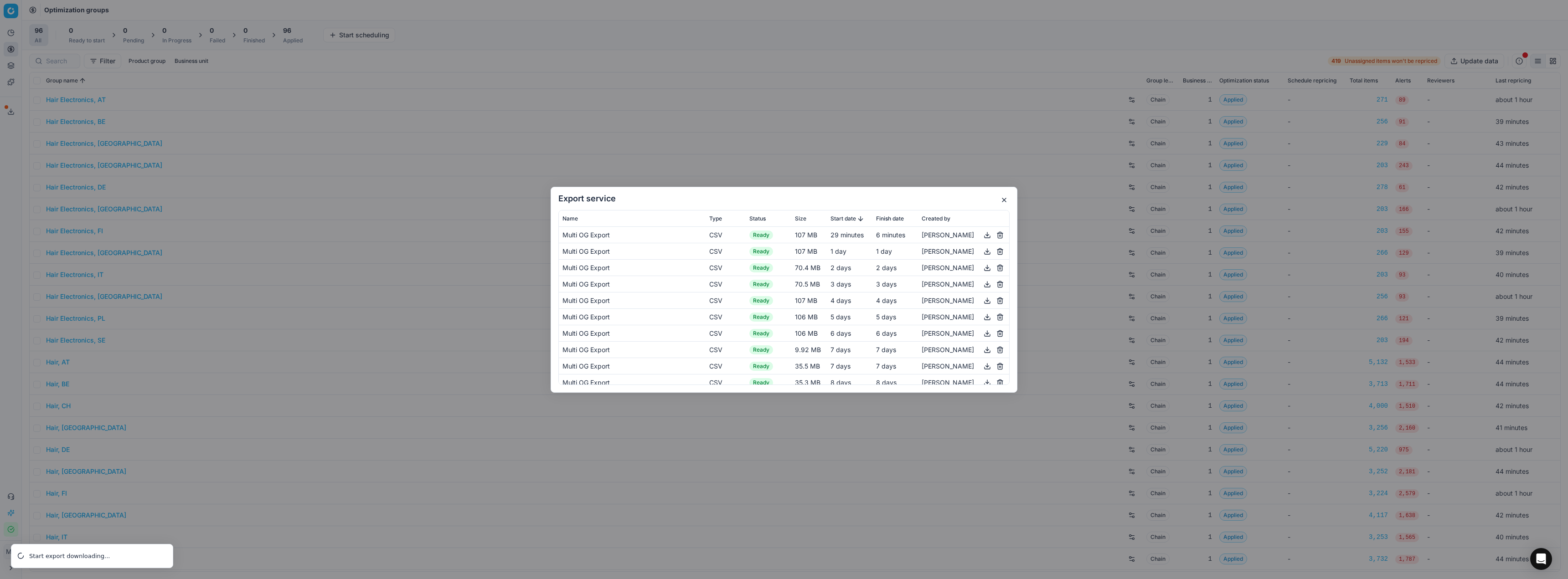
click at [122, 559] on div "Export service Name Type Status Size Start date Finish date Created by Multi OG…" at bounding box center [784, 290] width 1568 height 579
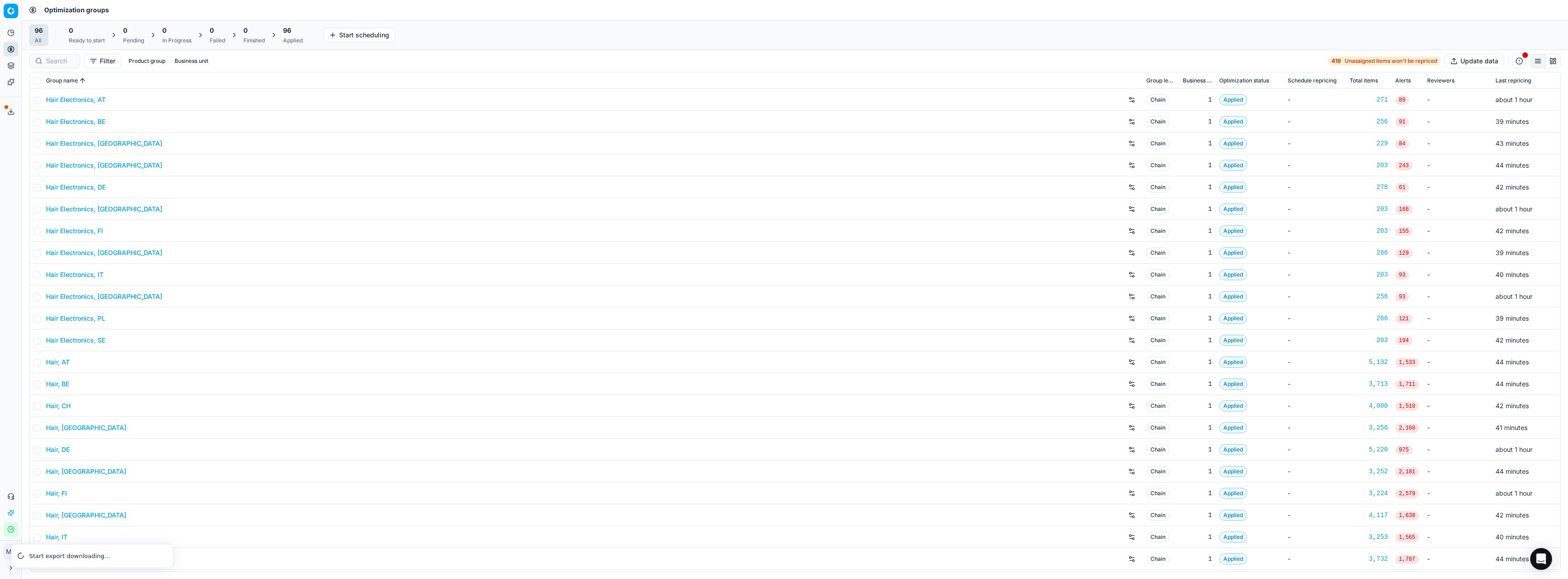
click at [10, 108] on button "Export service" at bounding box center [11, 111] width 15 height 15
